Goal: Browse casually

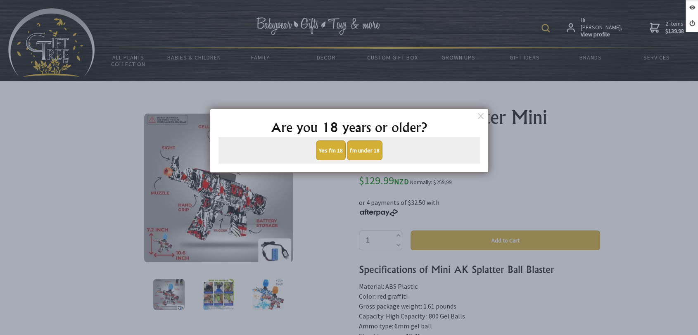
click at [336, 150] on button "Yes I'm 18" at bounding box center [331, 150] width 30 height 20
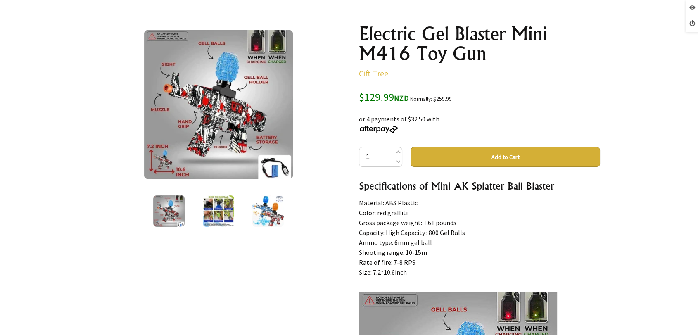
scroll to position [92, 0]
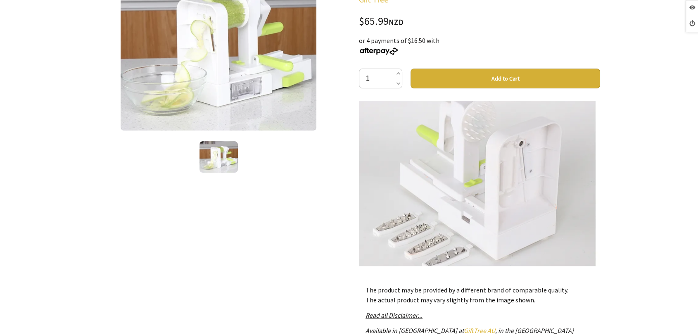
scroll to position [1331, 0]
